Goal: Navigation & Orientation: Find specific page/section

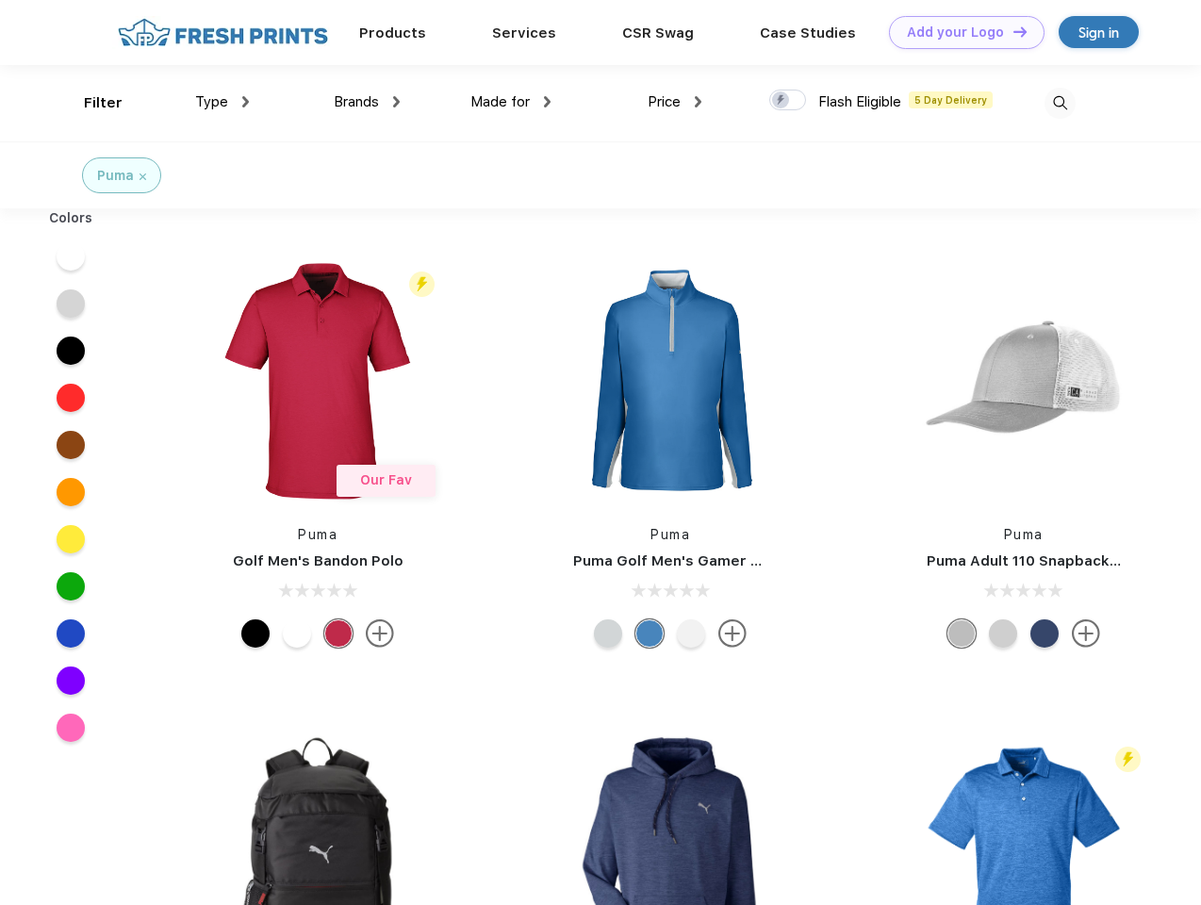
click at [960, 32] on link "Add your Logo Design Tool" at bounding box center [967, 32] width 156 height 33
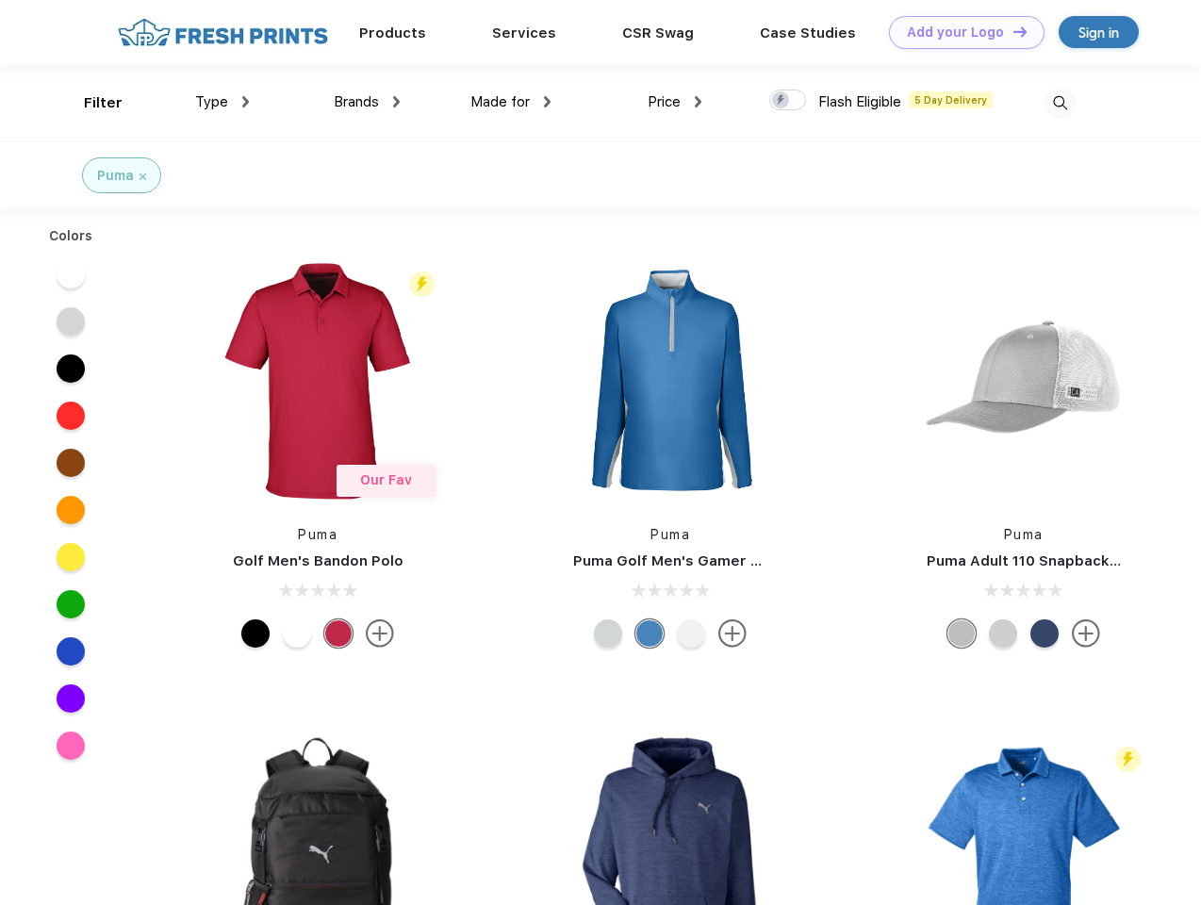
click at [0, 0] on div "Design Tool" at bounding box center [0, 0] width 0 height 0
click at [1011, 31] on link "Add your Logo Design Tool" at bounding box center [967, 32] width 156 height 33
click at [90, 103] on div "Filter" at bounding box center [103, 103] width 39 height 22
click at [222, 102] on span "Type" at bounding box center [211, 101] width 33 height 17
click at [367, 102] on span "Brands" at bounding box center [356, 101] width 45 height 17
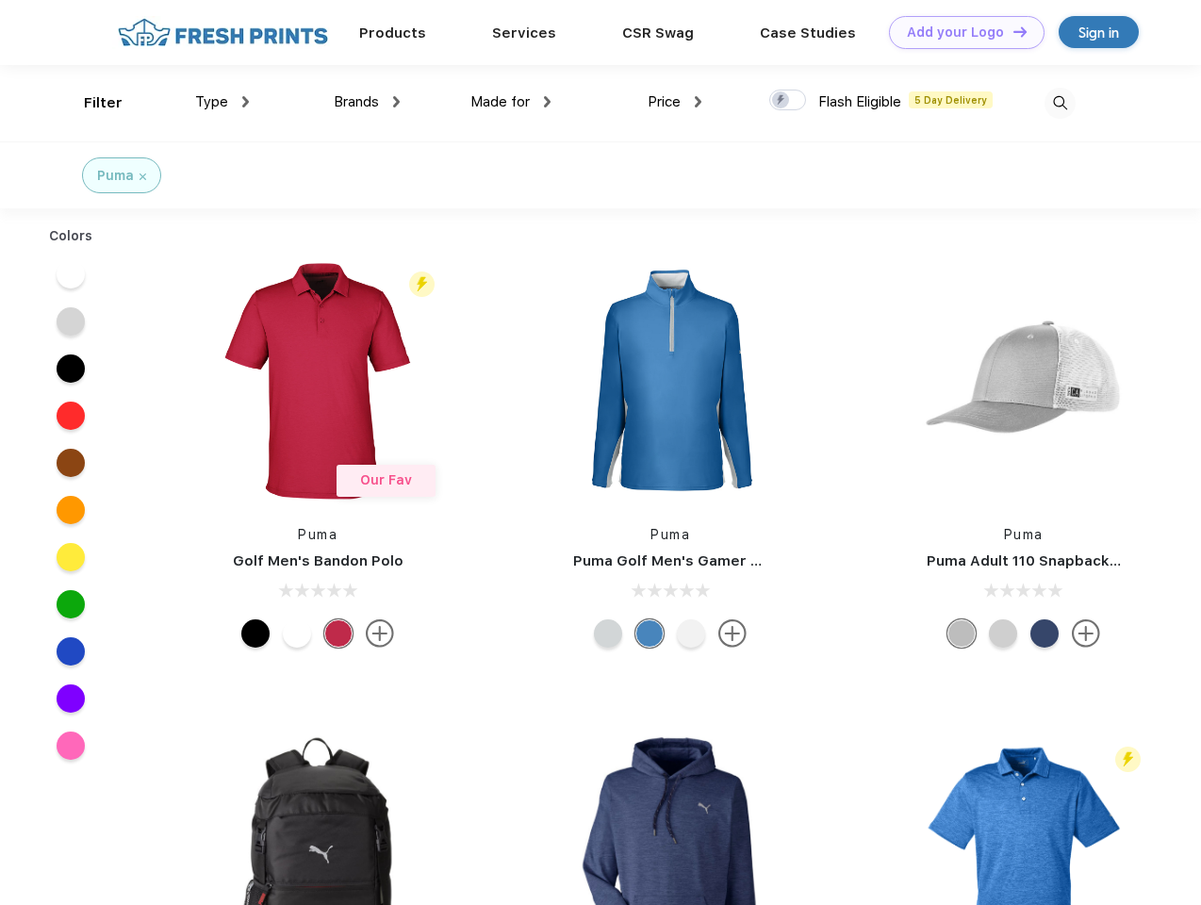
click at [511, 102] on span "Made for" at bounding box center [499, 101] width 59 height 17
click at [675, 102] on span "Price" at bounding box center [664, 101] width 33 height 17
click at [788, 101] on div at bounding box center [787, 100] width 37 height 21
click at [781, 101] on input "checkbox" at bounding box center [775, 95] width 12 height 12
click at [1059, 103] on img at bounding box center [1059, 103] width 31 height 31
